Goal: Task Accomplishment & Management: Use online tool/utility

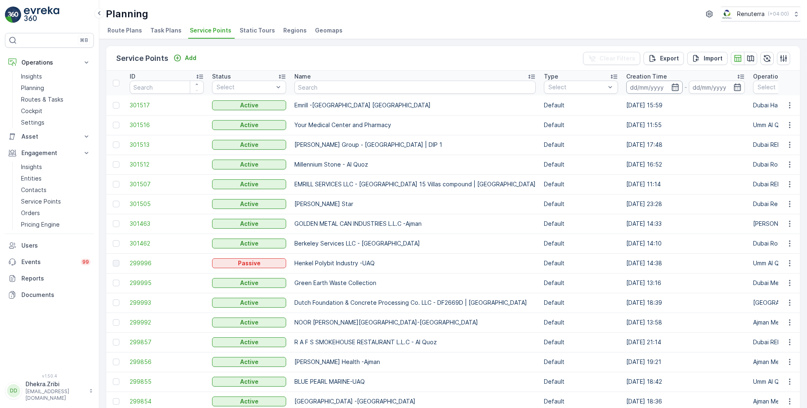
click at [626, 85] on input at bounding box center [654, 87] width 56 height 13
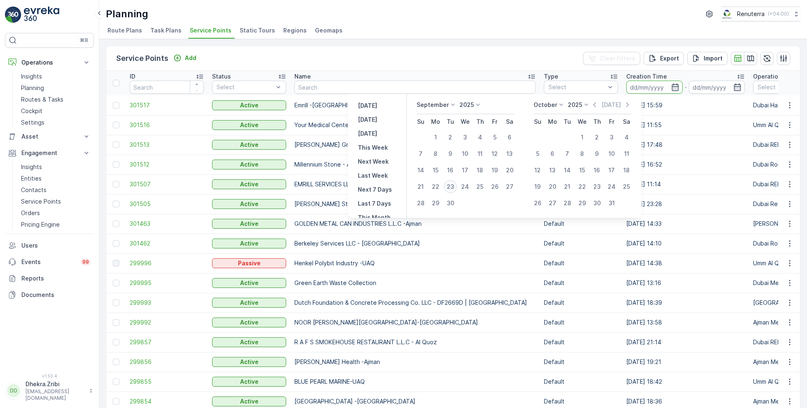
click at [452, 188] on div "23" at bounding box center [450, 186] width 13 height 13
type input "[DATE]"
click at [452, 188] on div "23" at bounding box center [450, 186] width 13 height 13
type input "[DATE]"
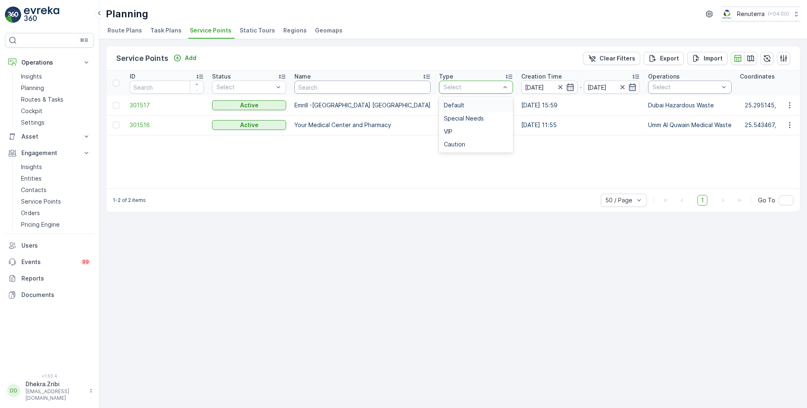
click at [346, 86] on input "text" at bounding box center [362, 87] width 136 height 13
